Goal: Task Accomplishment & Management: Manage account settings

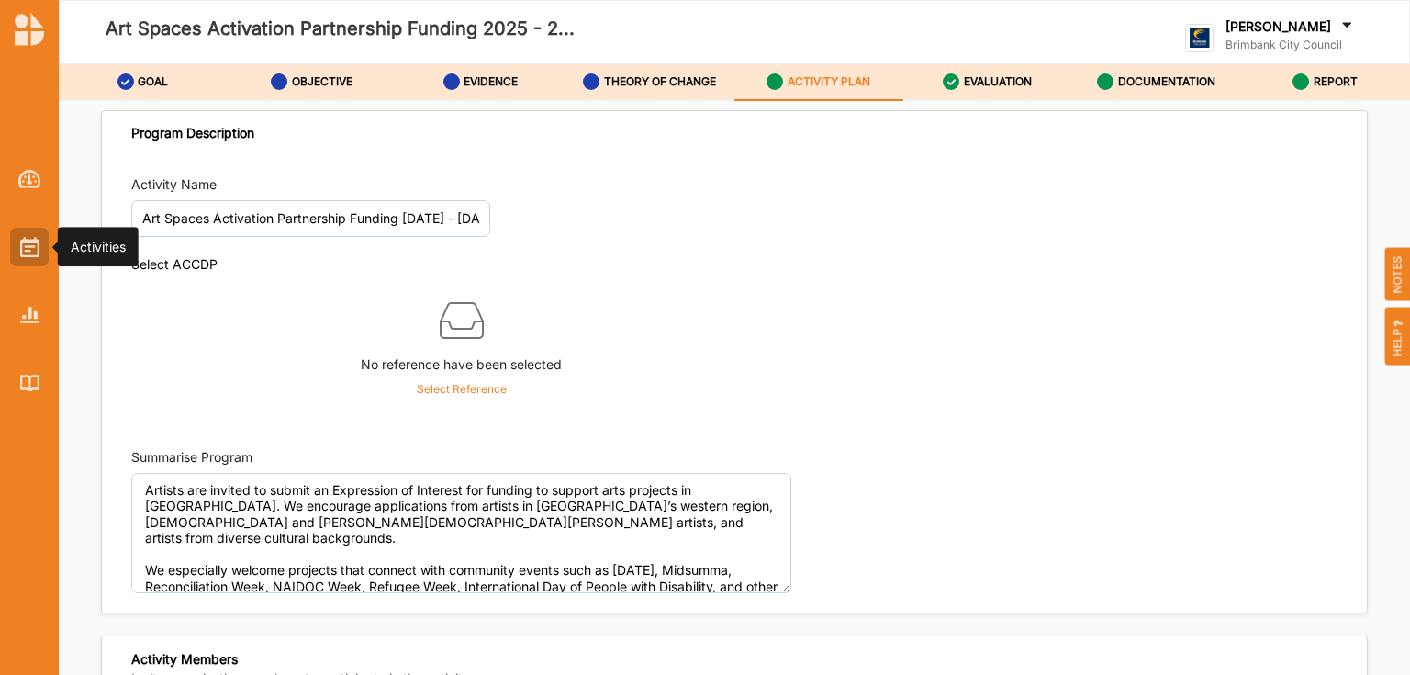
click at [13, 254] on div at bounding box center [29, 247] width 39 height 39
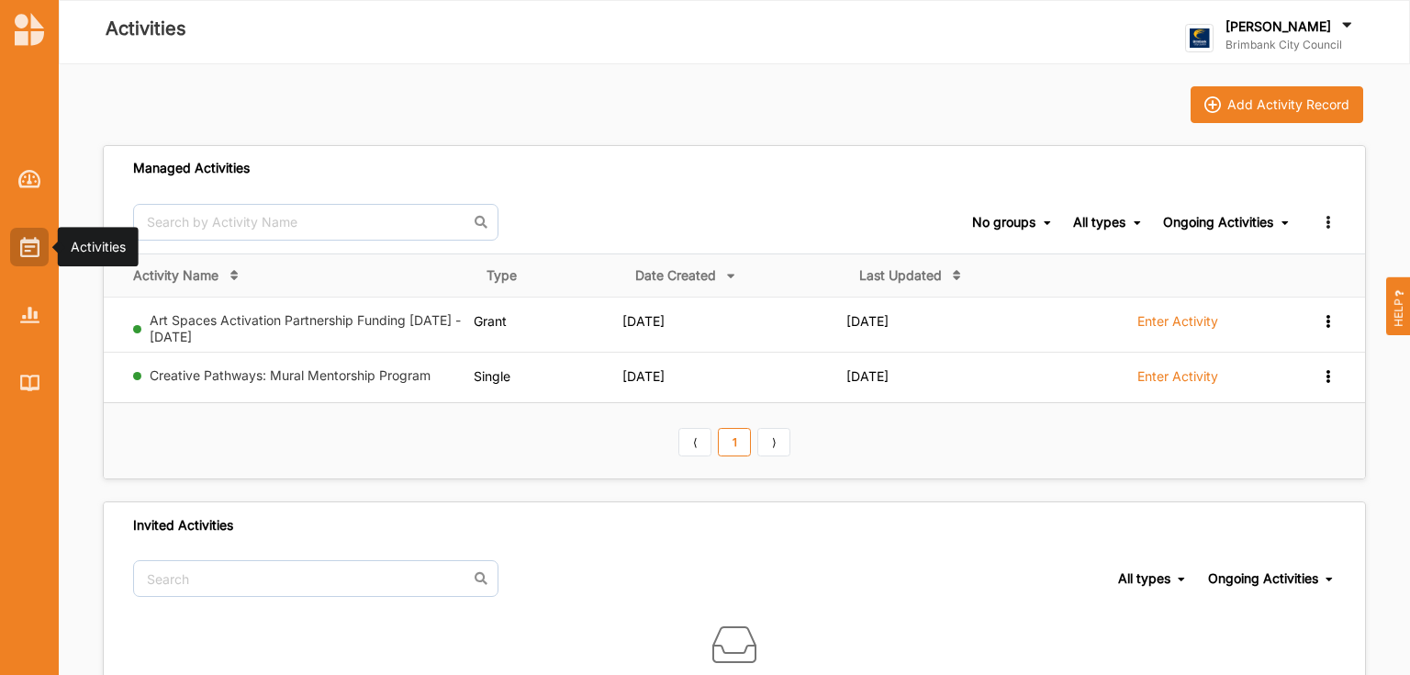
click at [25, 257] on img at bounding box center [29, 247] width 19 height 20
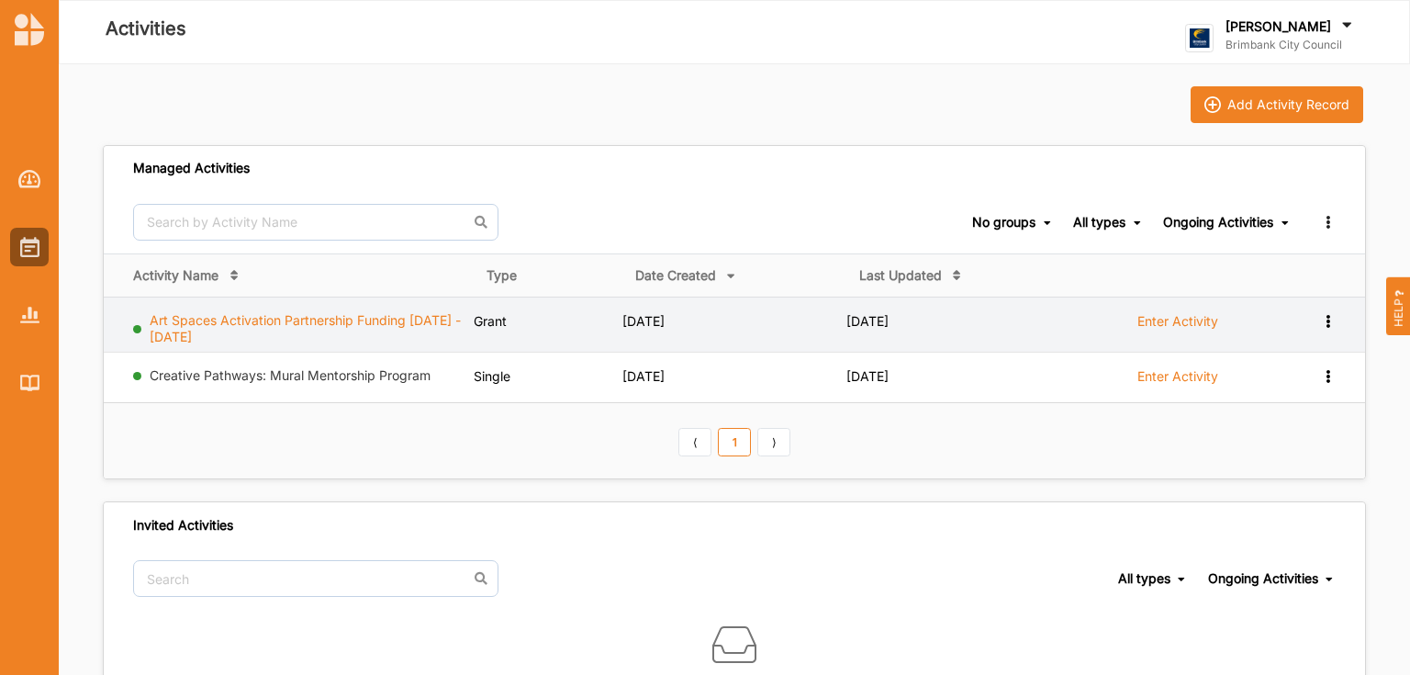
click at [282, 319] on link "Art Spaces Activation Partnership Funding [DATE] - [DATE]" at bounding box center [305, 328] width 311 height 32
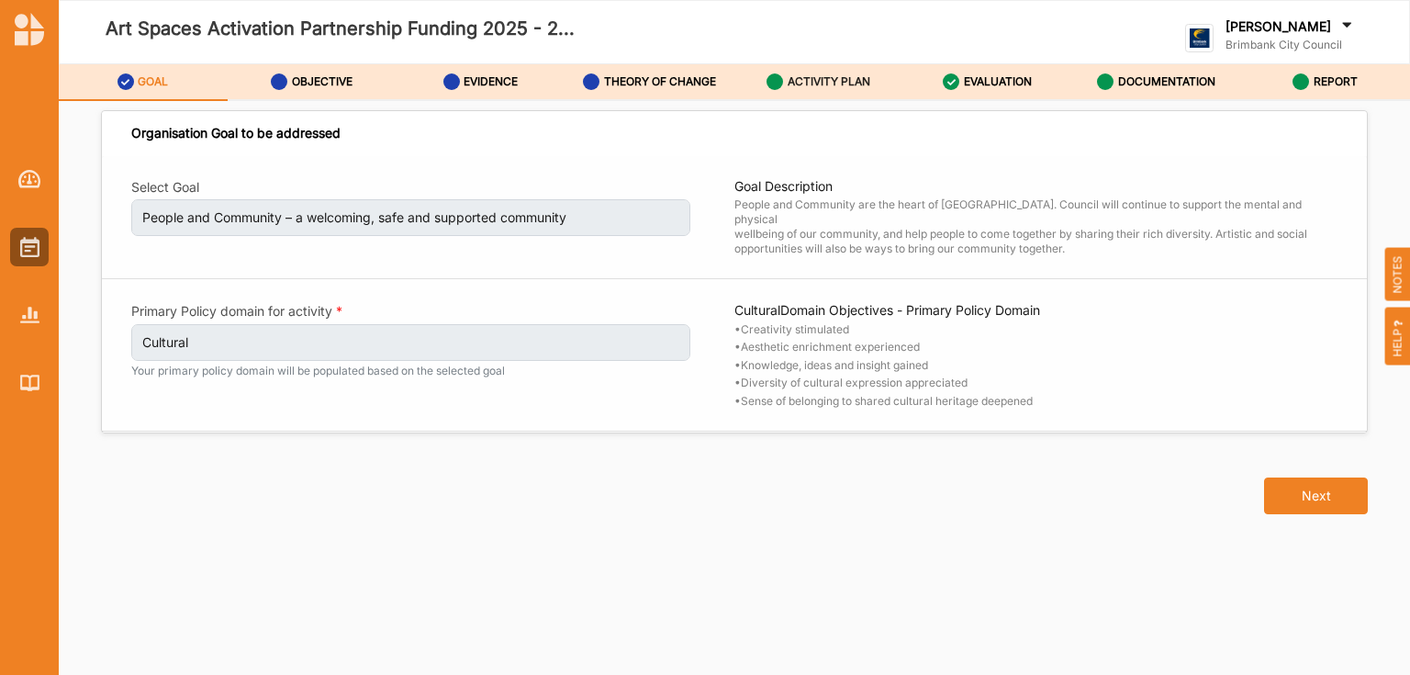
click at [793, 84] on label "ACTIVITY PLAN" at bounding box center [829, 81] width 83 height 15
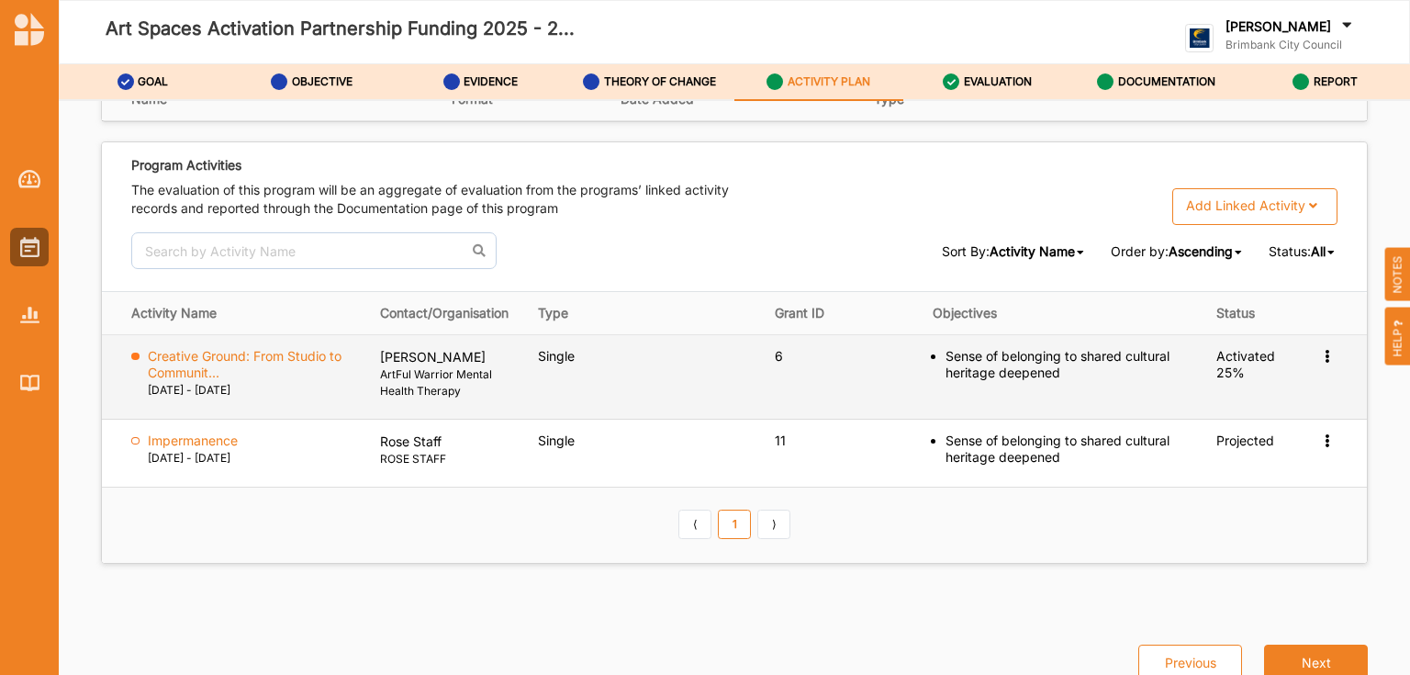
scroll to position [2751, 0]
click at [290, 353] on label "Creative Ground: From Studio to Communit..." at bounding box center [251, 364] width 207 height 33
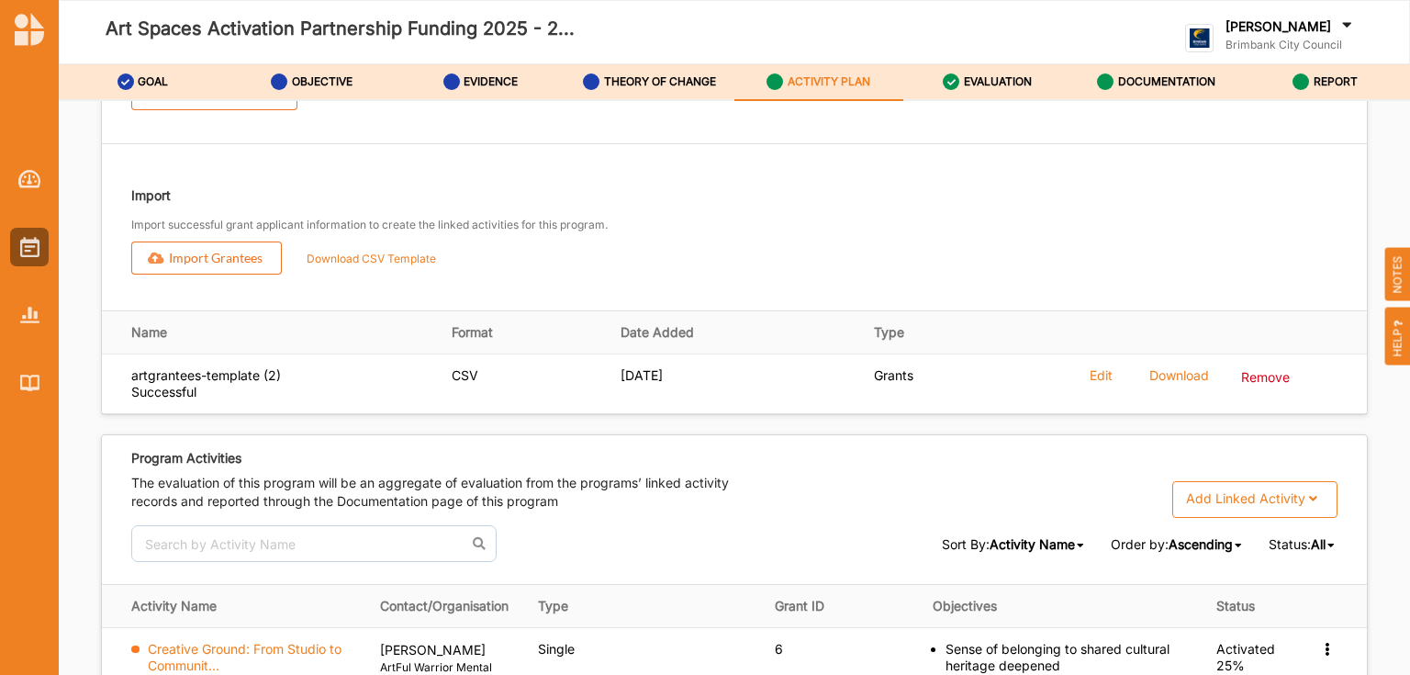
scroll to position [2458, 0]
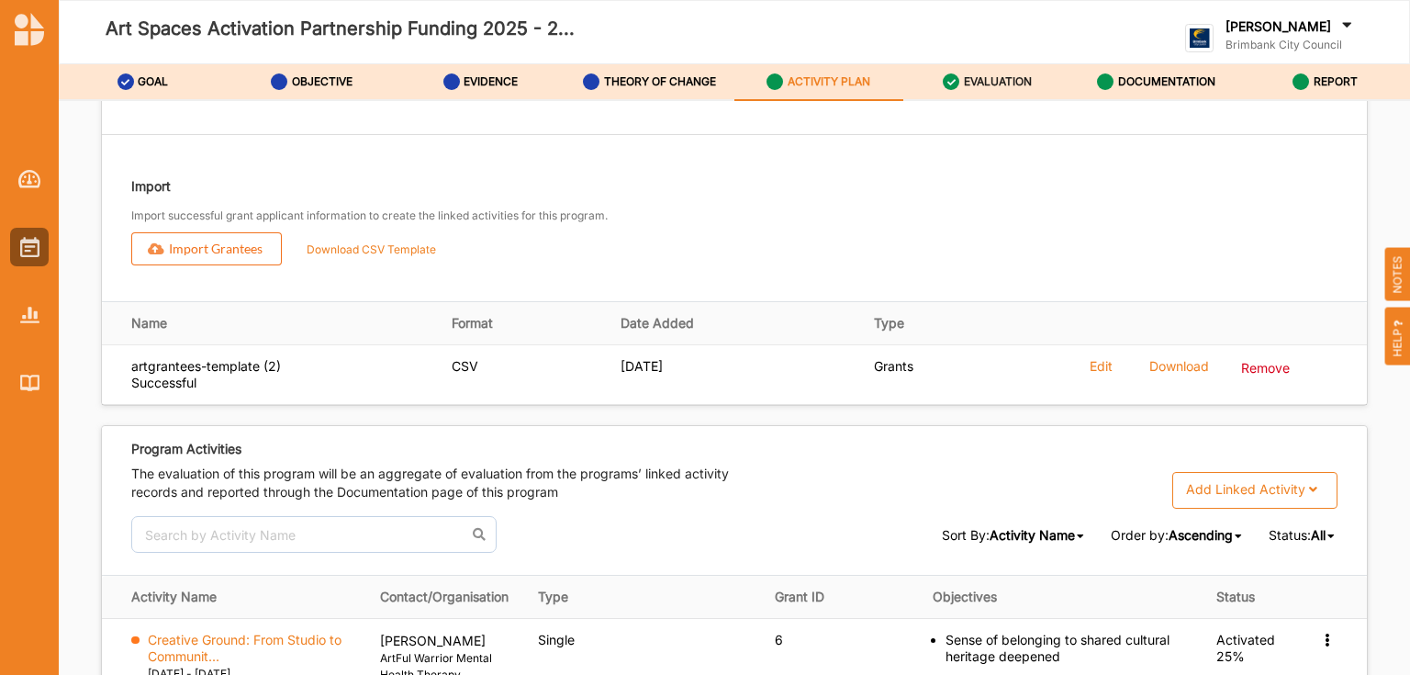
click at [1022, 81] on label "EVALUATION" at bounding box center [998, 81] width 68 height 15
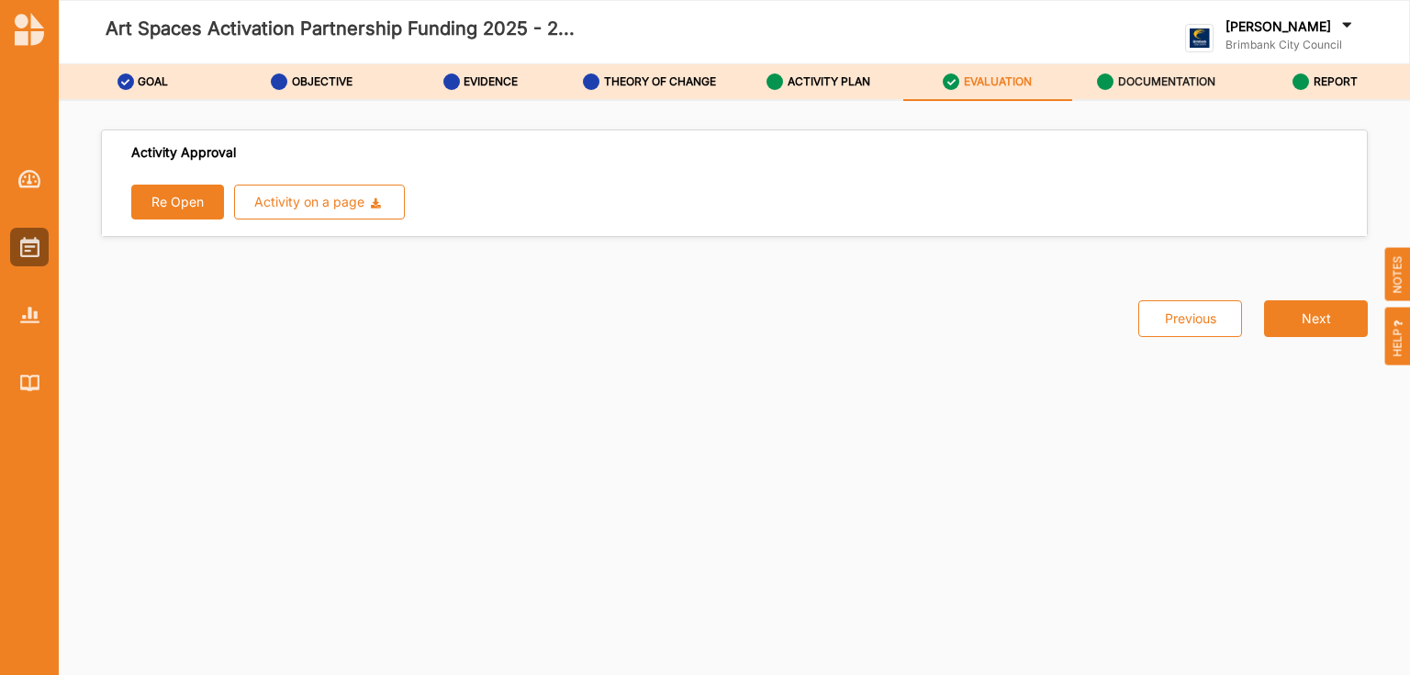
click at [1171, 88] on label "DOCUMENTATION" at bounding box center [1166, 81] width 97 height 15
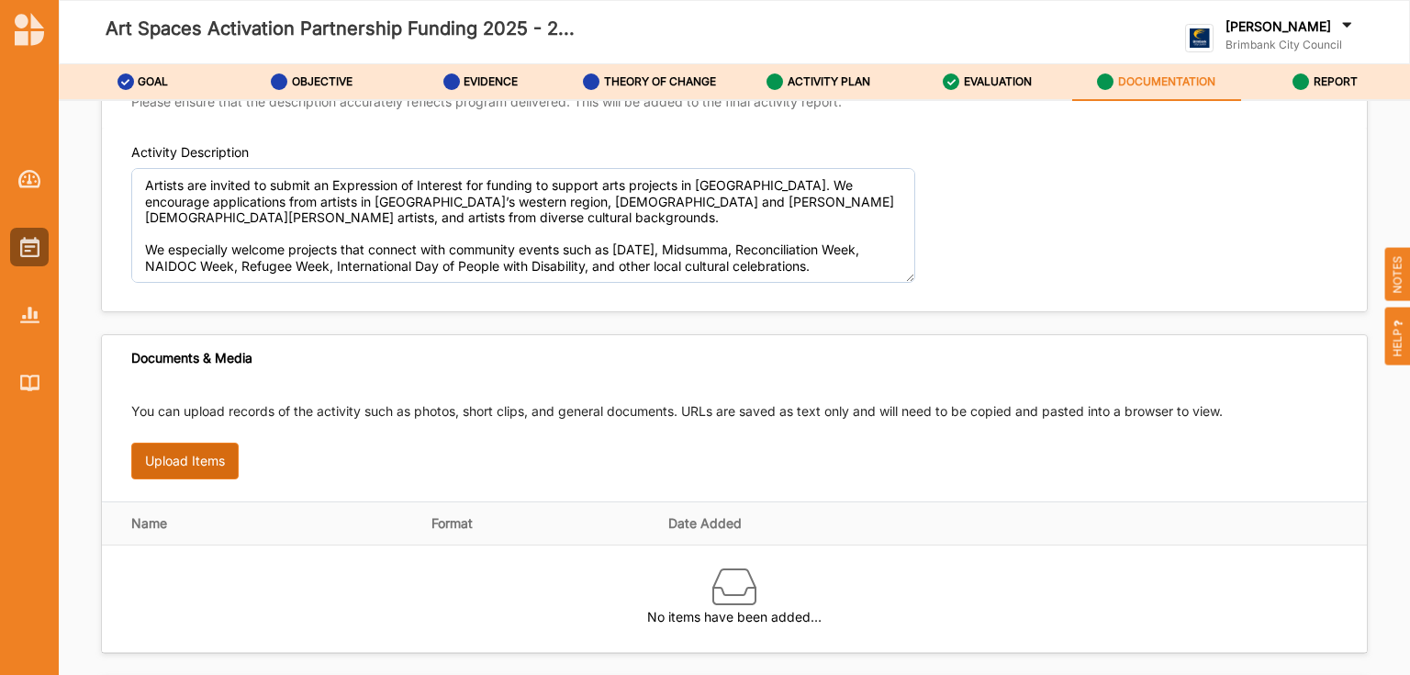
scroll to position [147, 0]
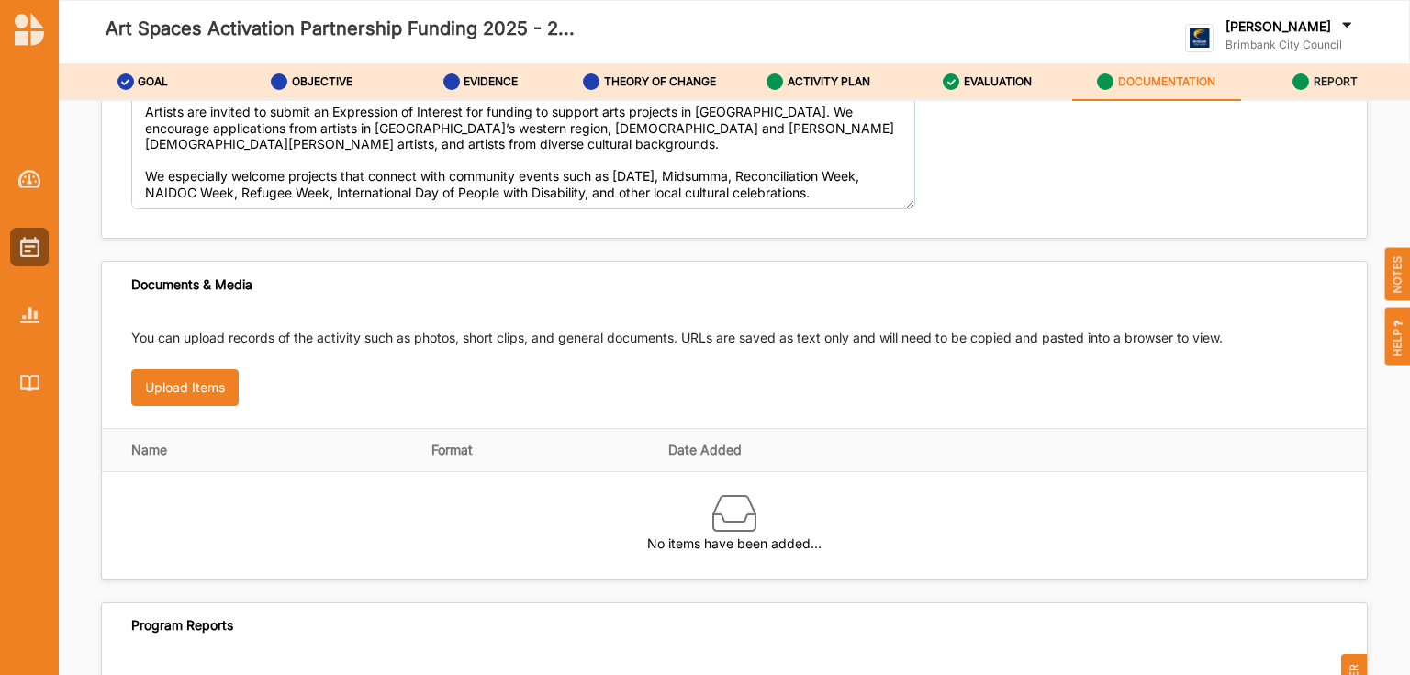
click at [1359, 80] on link "REPORT" at bounding box center [1325, 82] width 169 height 37
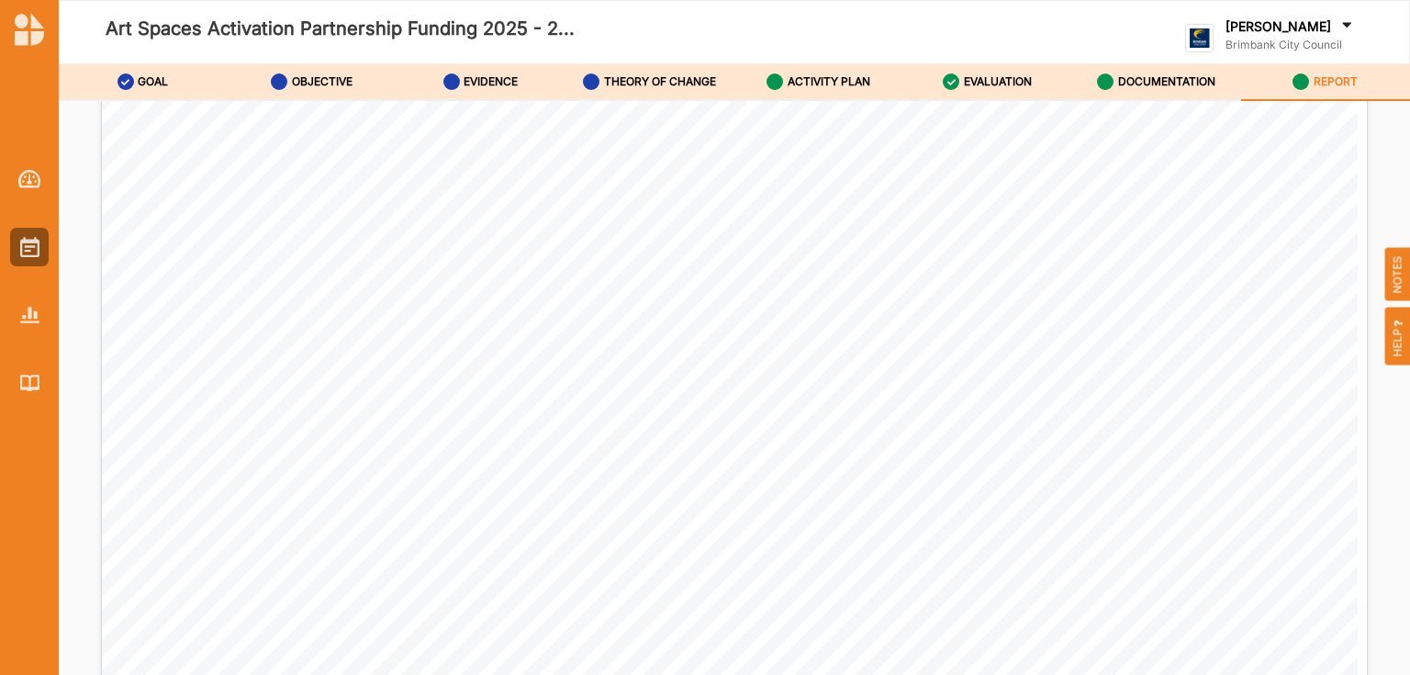
scroll to position [2312, 0]
click at [33, 174] on img at bounding box center [29, 179] width 23 height 18
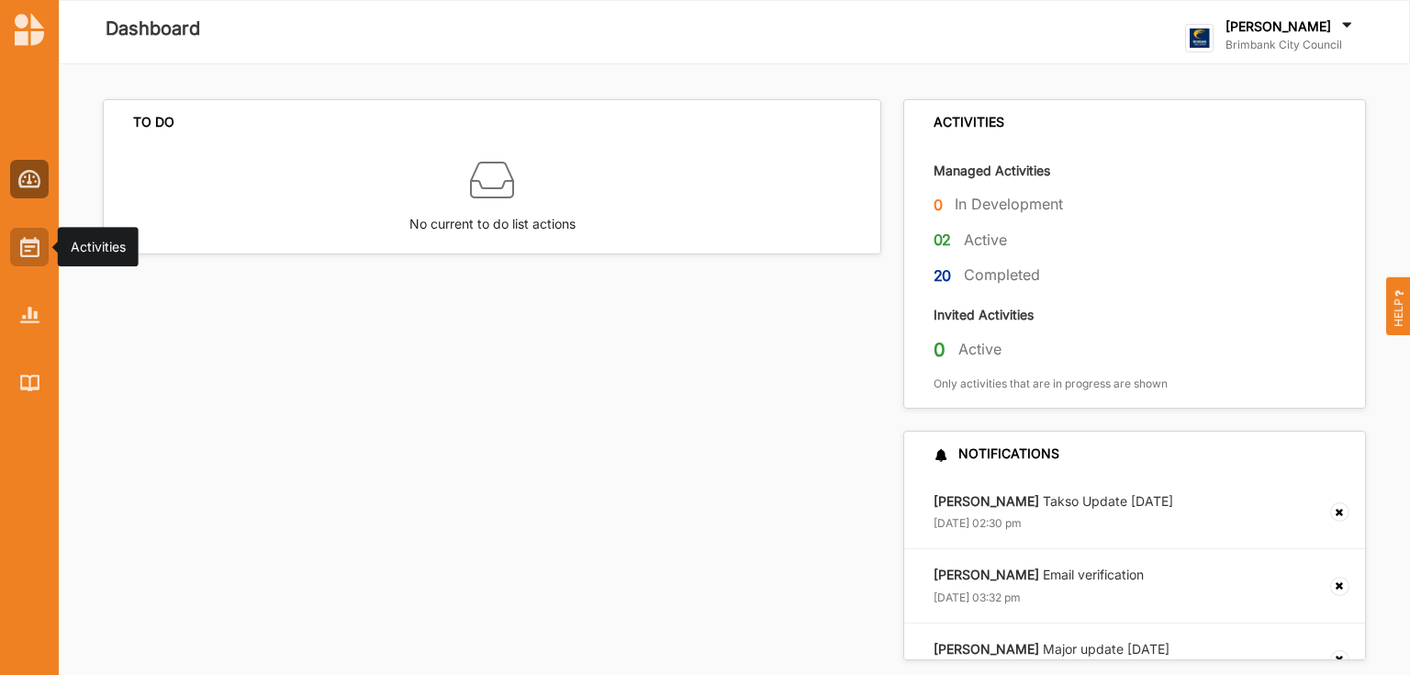
click at [24, 237] on img at bounding box center [29, 247] width 19 height 20
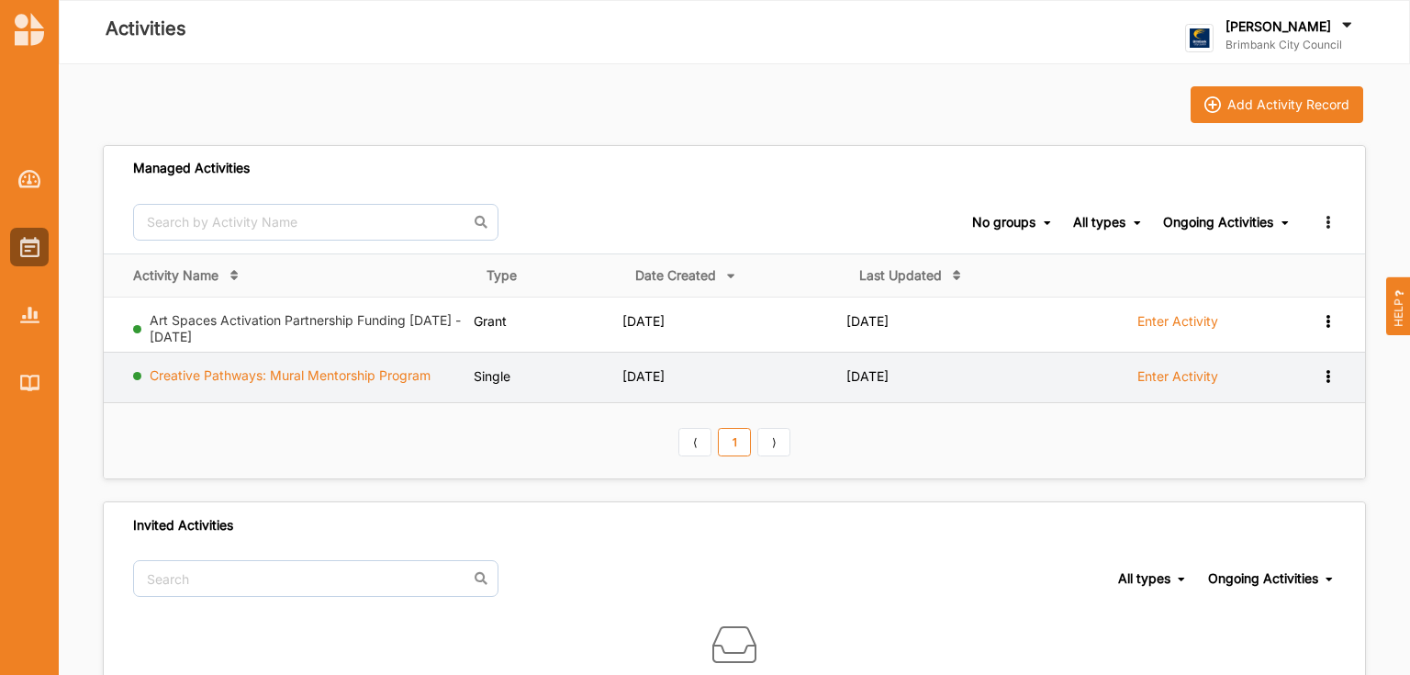
click at [304, 379] on link "Creative Pathways: Mural Mentorship Program" at bounding box center [290, 375] width 281 height 16
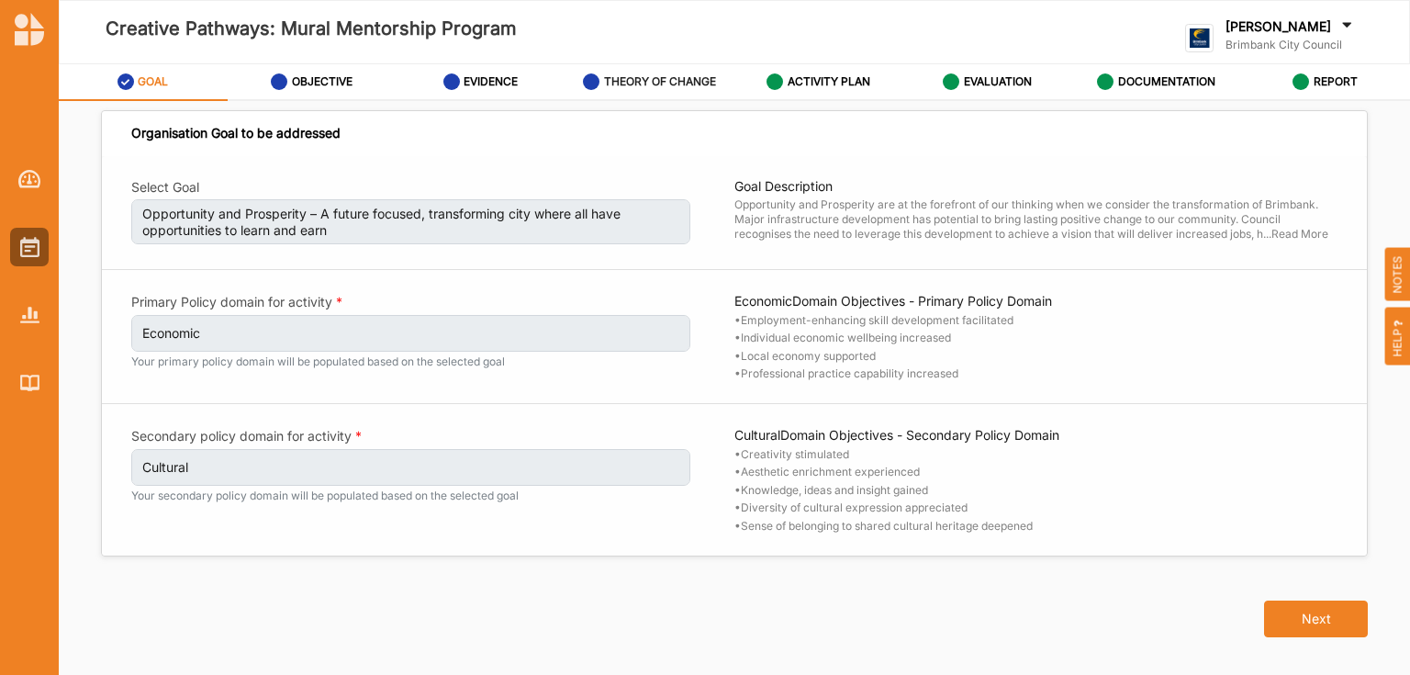
click at [669, 76] on label "THEORY OF CHANGE" at bounding box center [660, 81] width 112 height 15
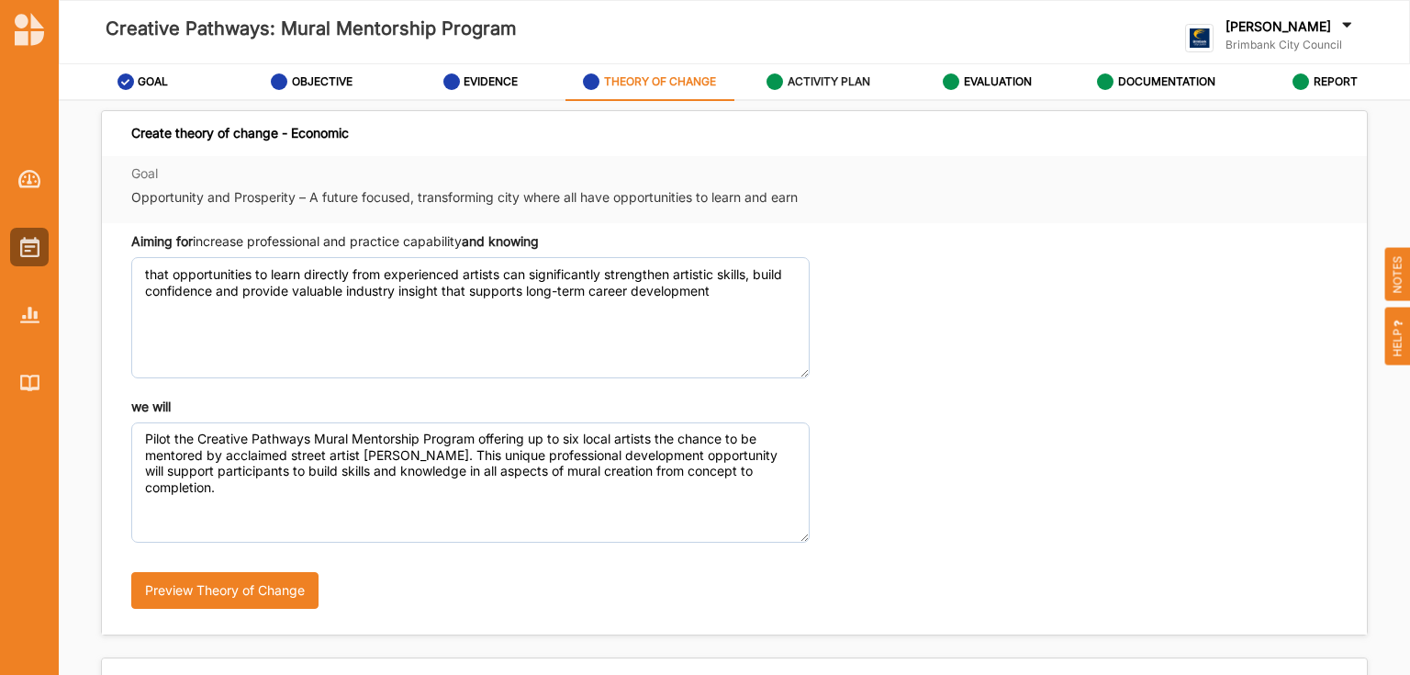
click at [854, 83] on label "ACTIVITY PLAN" at bounding box center [829, 81] width 83 height 15
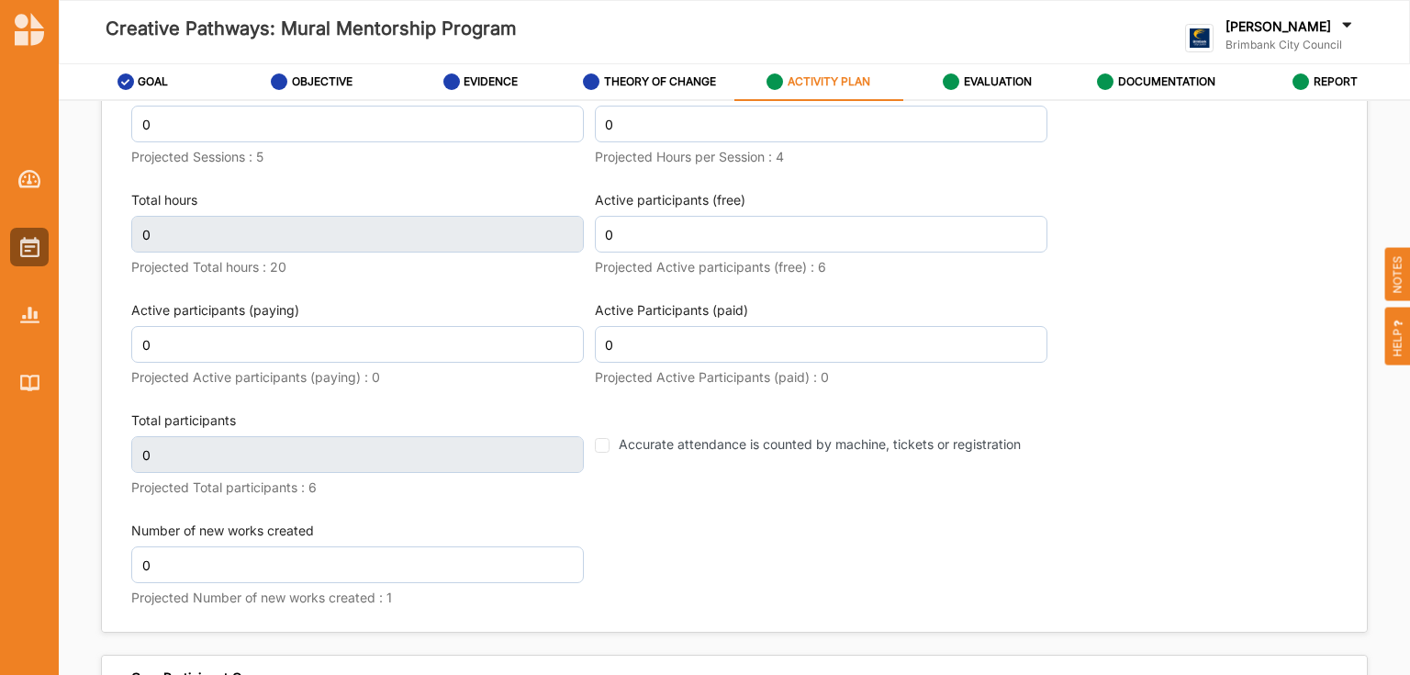
scroll to position [2306, 0]
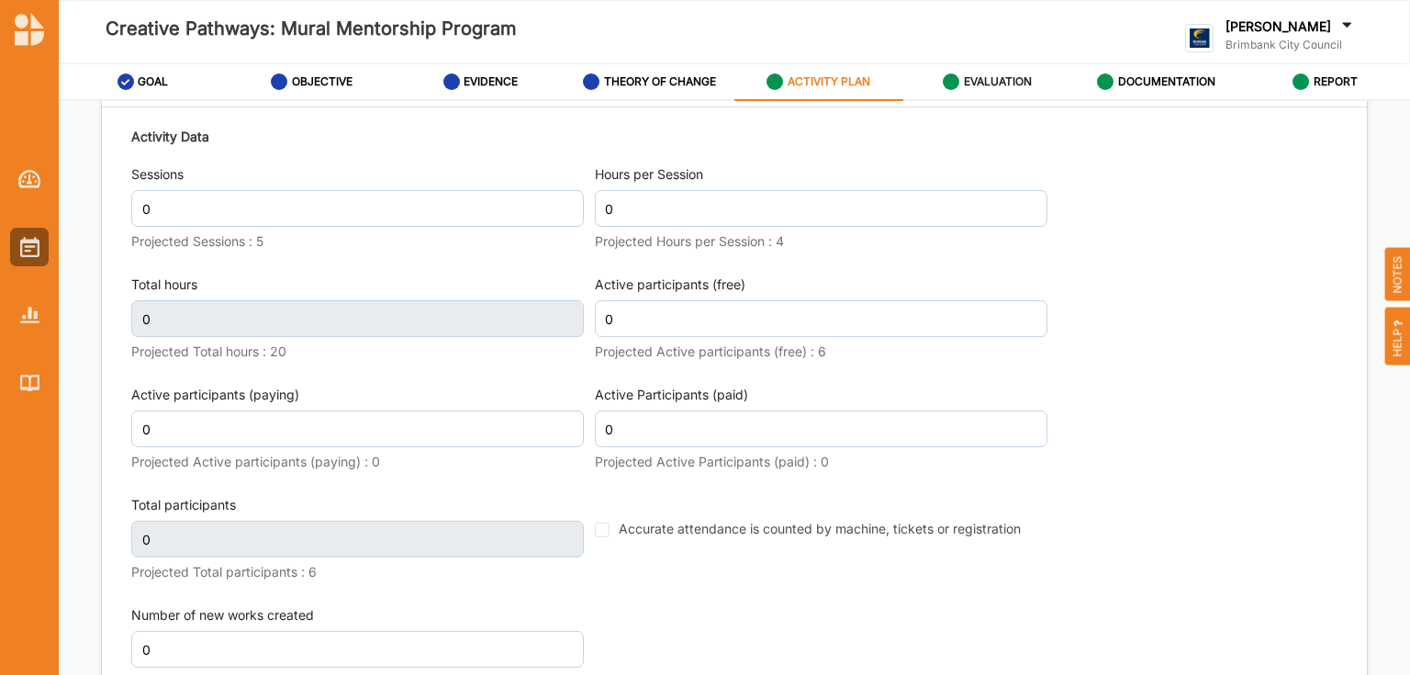
click at [1023, 84] on label "EVALUATION" at bounding box center [998, 81] width 68 height 15
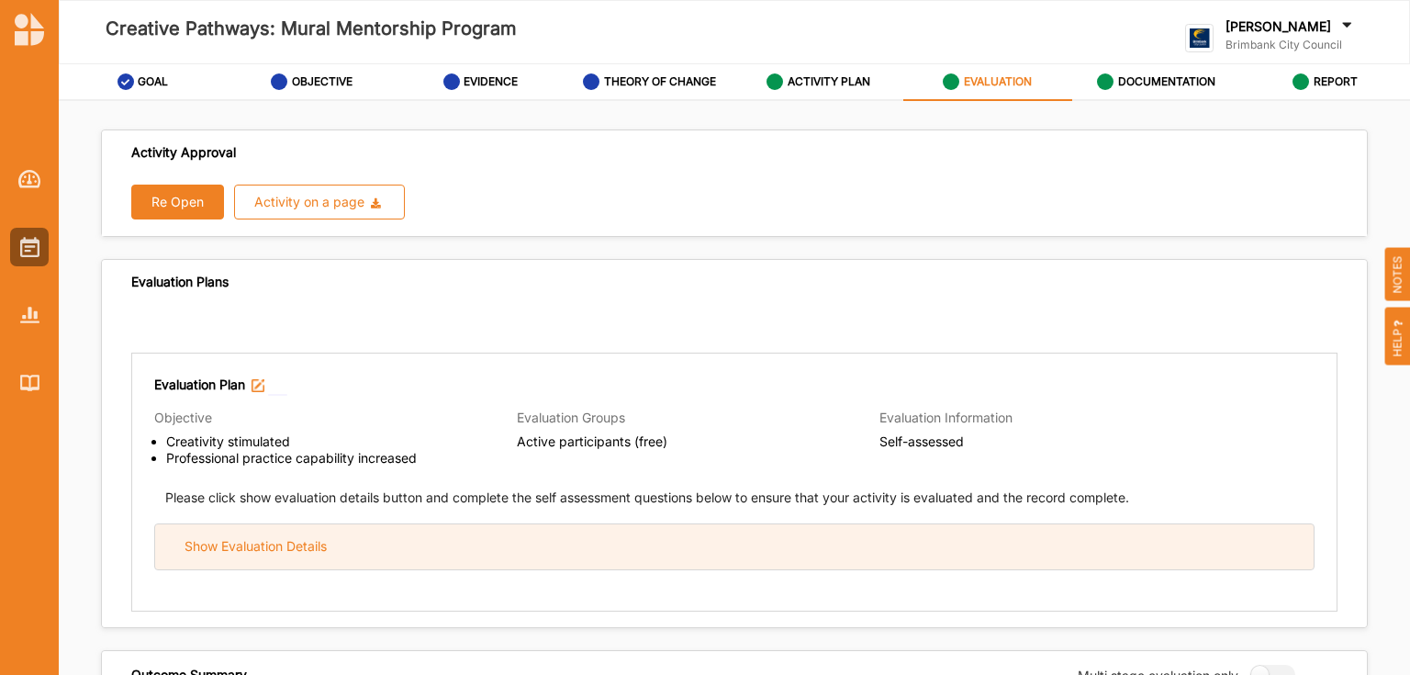
click at [322, 549] on div "Show Evaluation Details" at bounding box center [256, 546] width 142 height 17
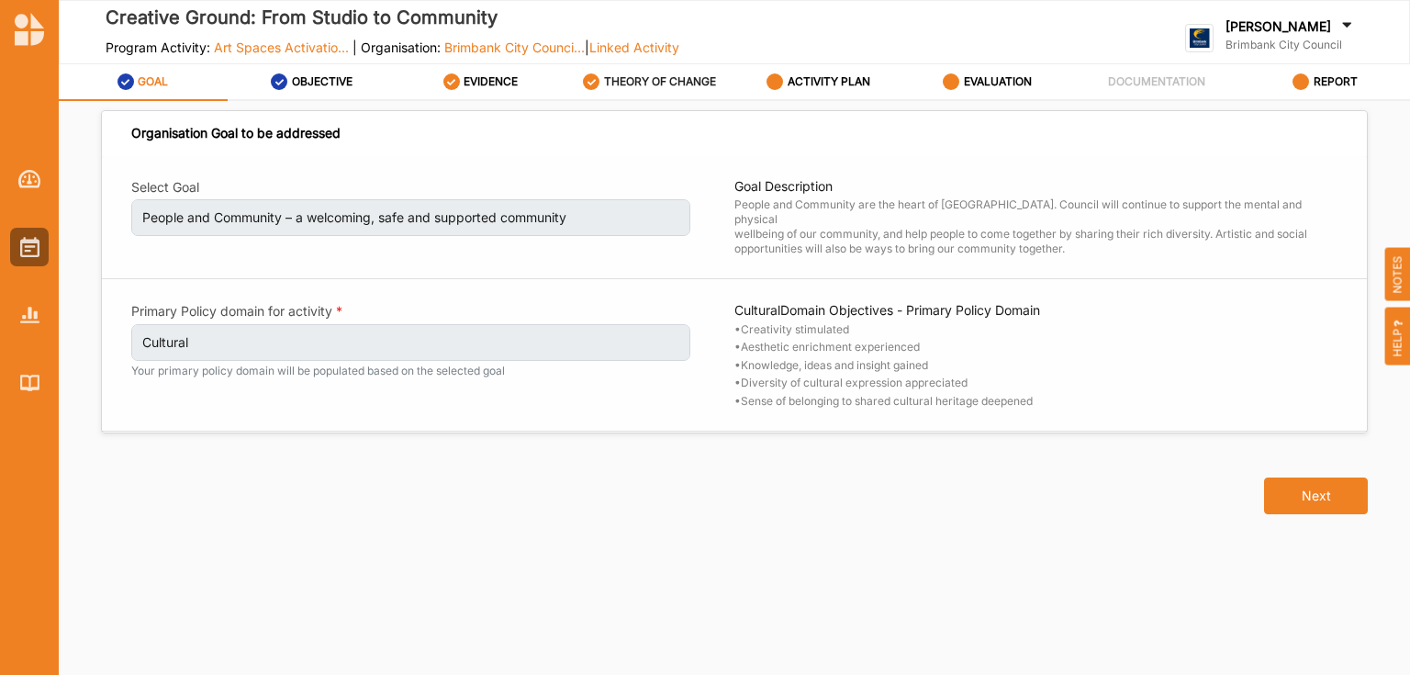
click at [610, 84] on label "THEORY OF CHANGE" at bounding box center [660, 81] width 112 height 15
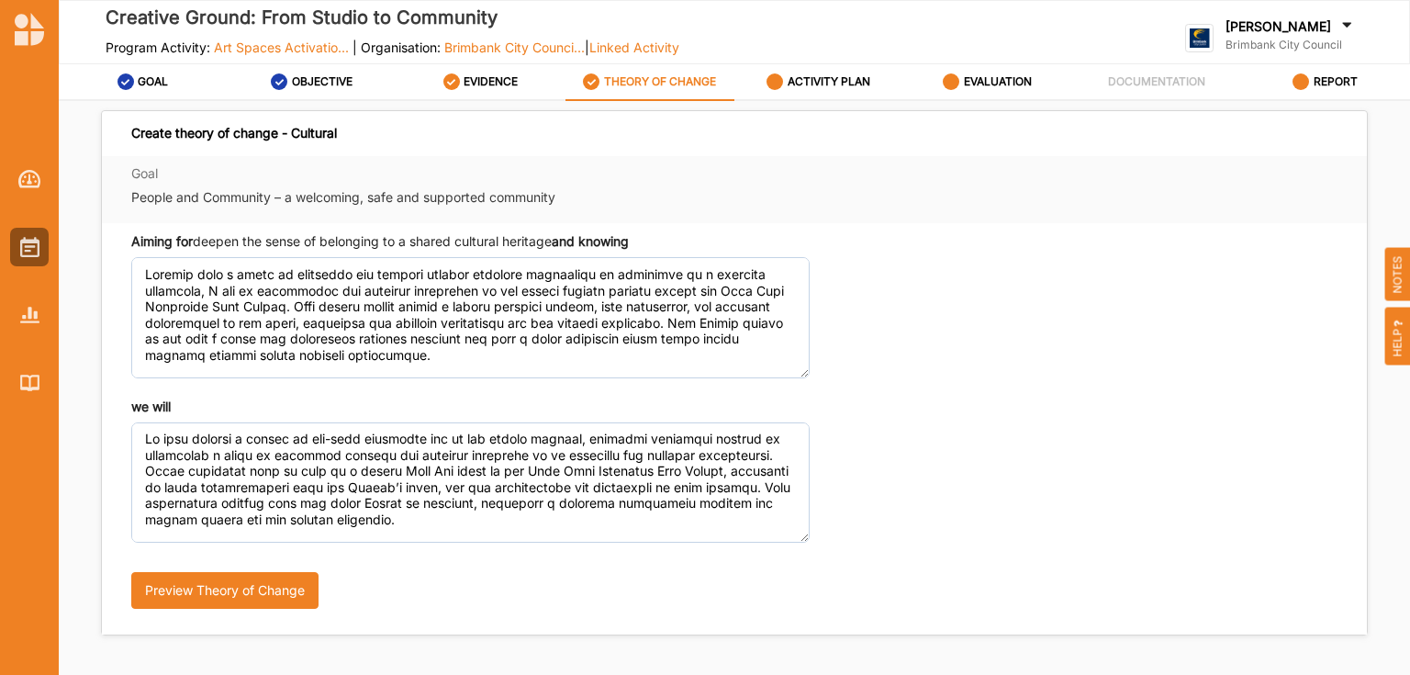
type textarea "Lo ipsu dolorsi a consec ad eli-sedd eiusmodte inc ut lab etdolo magnaal, enima…"
click at [841, 81] on label "ACTIVITY PLAN" at bounding box center [829, 81] width 83 height 15
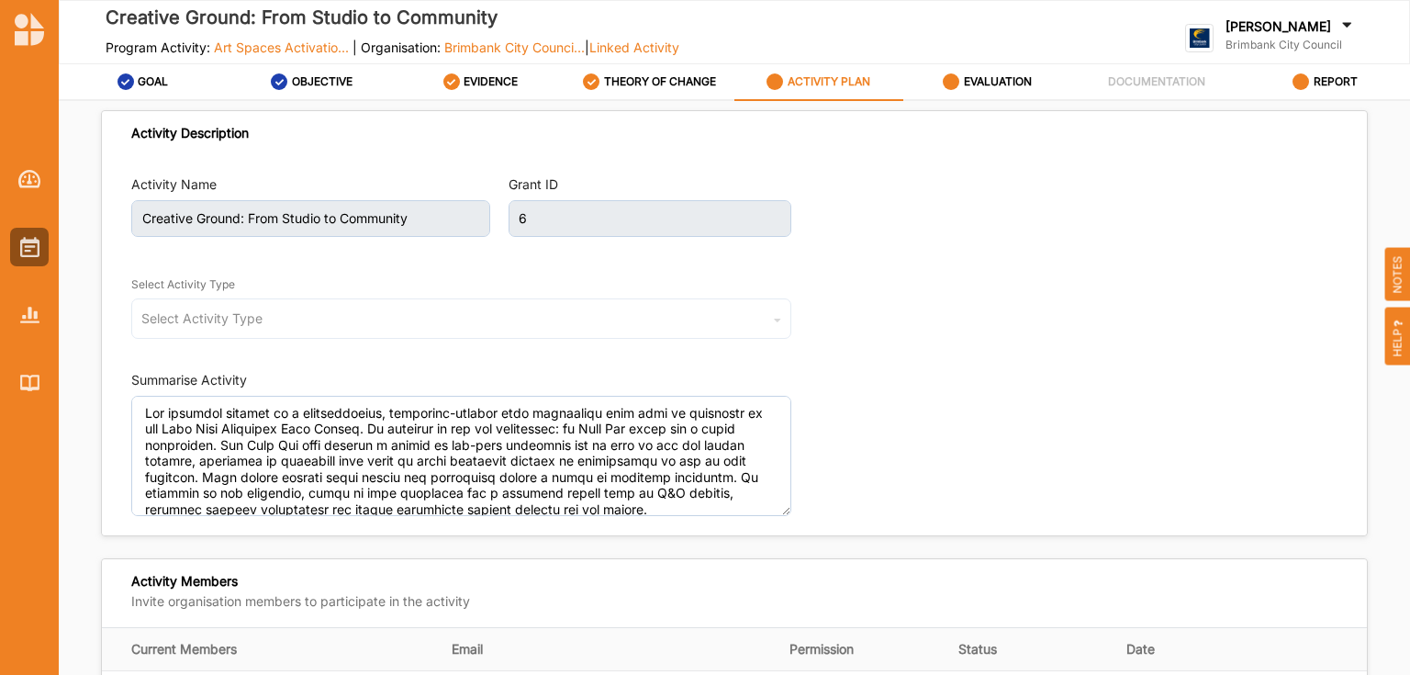
type textarea "The proposed project is a collaborative, community-focused arts initiative that…"
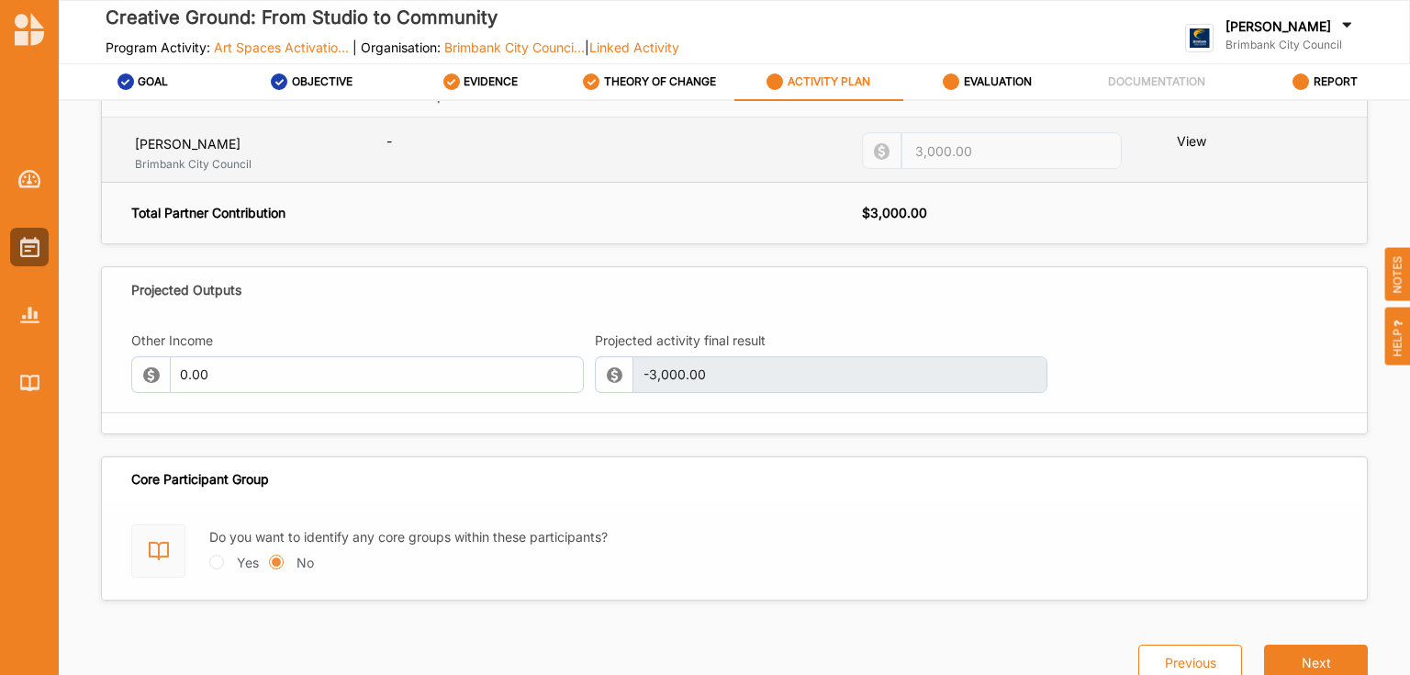
scroll to position [1650, 0]
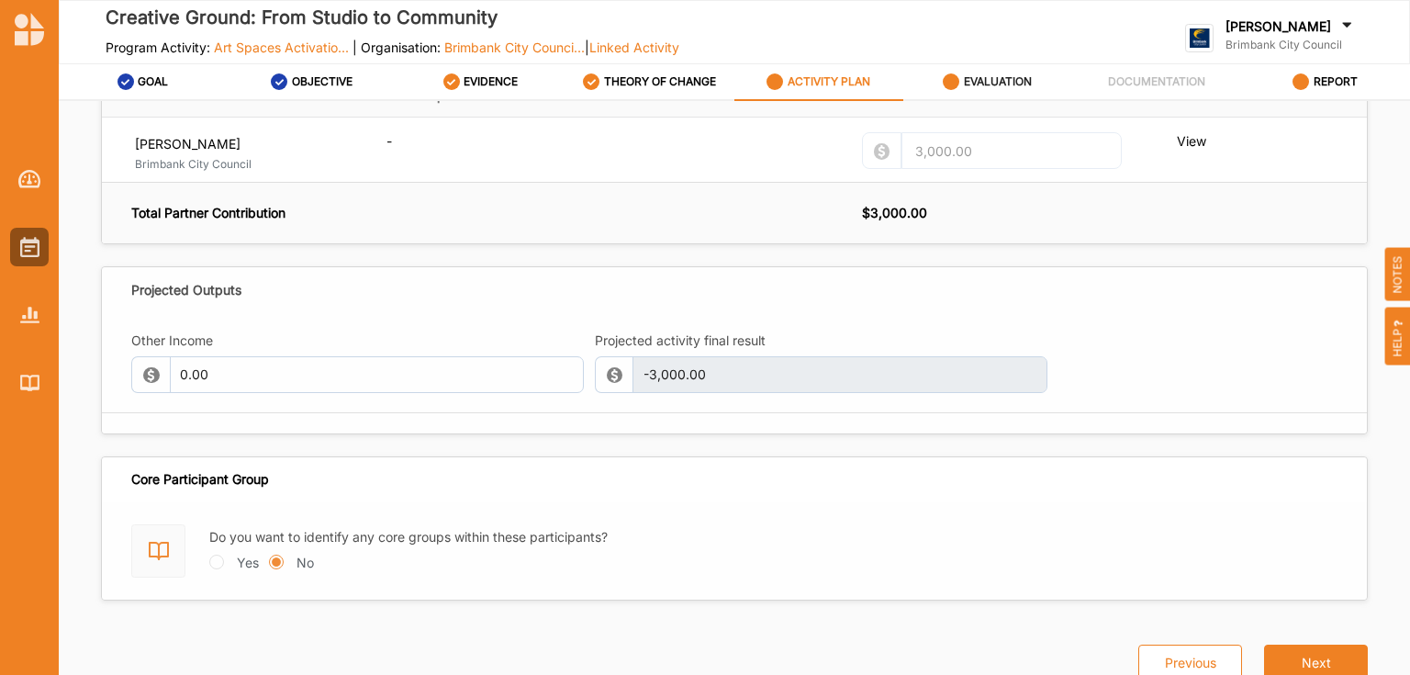
click at [982, 84] on label "EVALUATION" at bounding box center [998, 81] width 68 height 15
